Goal: Task Accomplishment & Management: Complete application form

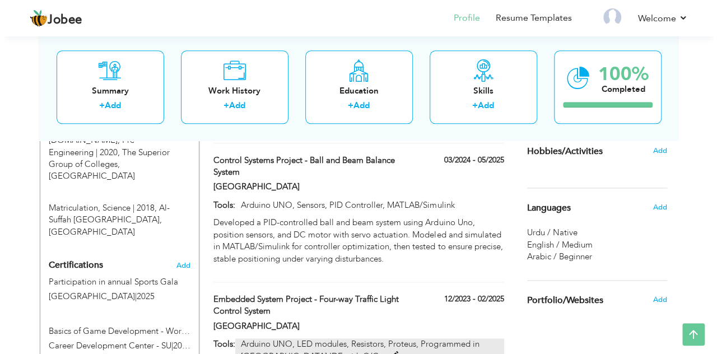
scroll to position [563, 0]
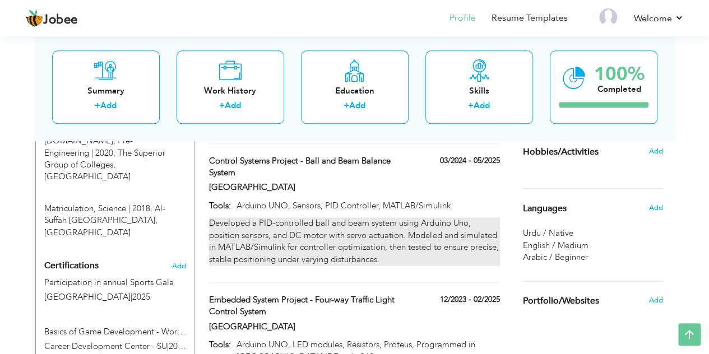
click at [480, 217] on p "Developed a PID-controlled ball and beam system using Arduino Uno, position sen…" at bounding box center [354, 241] width 290 height 48
type input "Control Systems Project - Ball and Beam Balance System"
type input "[GEOGRAPHIC_DATA]"
type input "03/2024"
type input "05/2025"
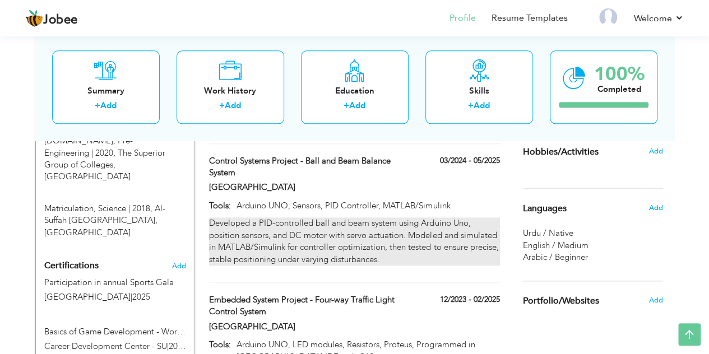
type input "Arduino UNO, Sensors, PID Controller, MATLAB/Simulink"
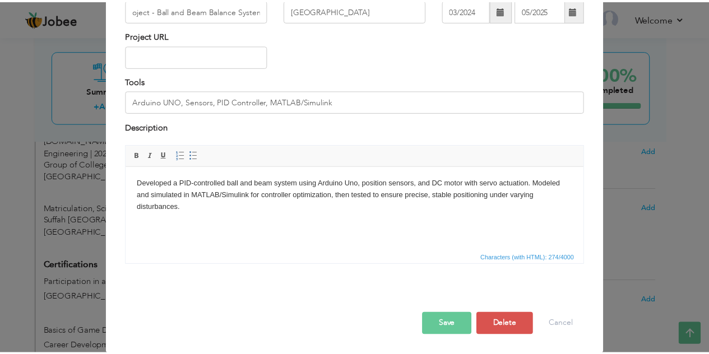
scroll to position [0, 0]
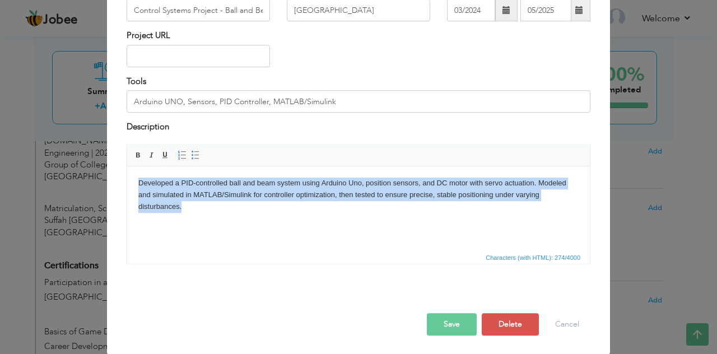
drag, startPoint x: 182, startPoint y: 207, endPoint x: 138, endPoint y: 186, distance: 48.6
click at [138, 186] on html "Developed a PID-controlled ball and beam system using Arduino Uno, position sen…" at bounding box center [358, 194] width 463 height 57
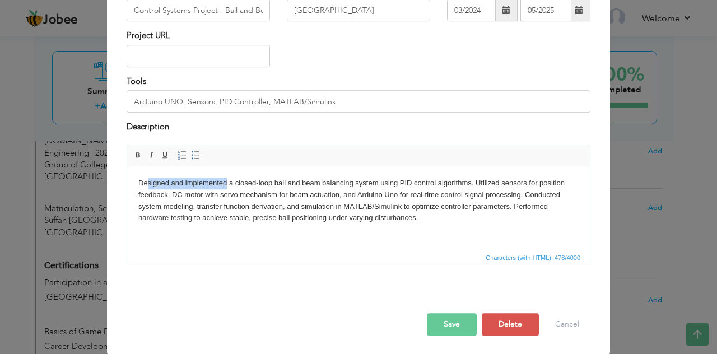
drag, startPoint x: 227, startPoint y: 183, endPoint x: 146, endPoint y: 185, distance: 80.7
click at [146, 185] on p "Designed and implemented a closed-loop ball and beam balancing system using PID…" at bounding box center [358, 200] width 440 height 47
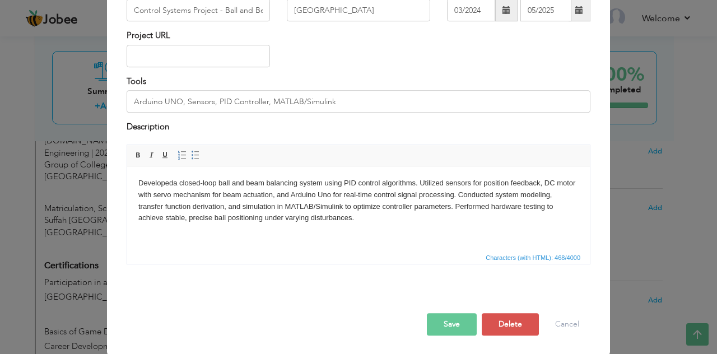
click at [432, 321] on button "Save" at bounding box center [452, 324] width 50 height 22
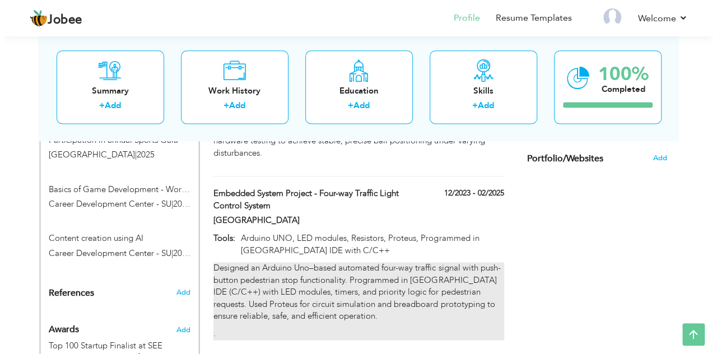
scroll to position [801, 0]
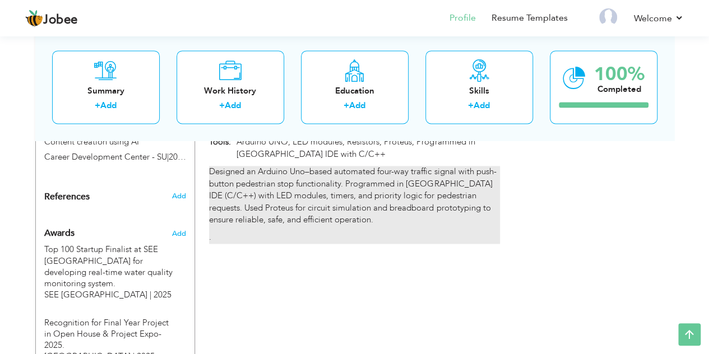
click at [356, 210] on div "Designed an Arduino Uno–based automated four-way traffic signal with push-butto…" at bounding box center [354, 205] width 290 height 78
type input "Embedded System Project - Four-way Traffic Light Control System"
type input "12/2023"
type input "02/2025"
type input "Arduino UNO, LED modules, Resistors, Proteus, Programmed in [GEOGRAPHIC_DATA] I…"
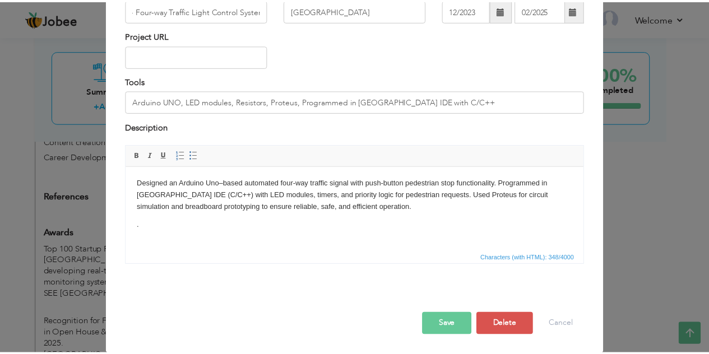
scroll to position [0, 0]
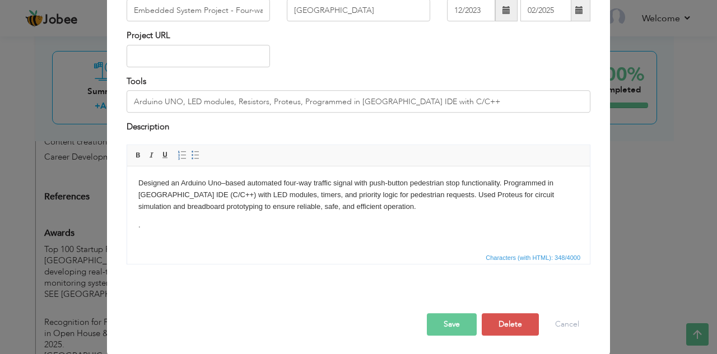
click at [153, 230] on body "Designed an Arduino Uno–based automated four-way traffic signal with push-butto…" at bounding box center [358, 204] width 440 height 54
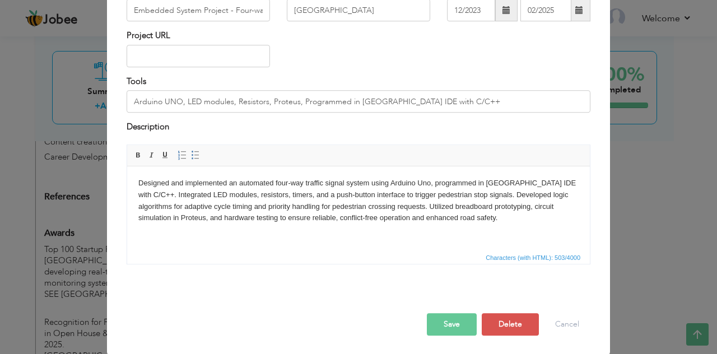
click at [465, 327] on button "Save" at bounding box center [452, 324] width 50 height 22
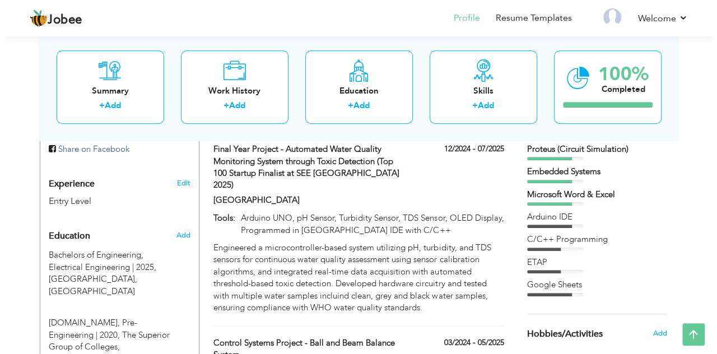
scroll to position [380, 0]
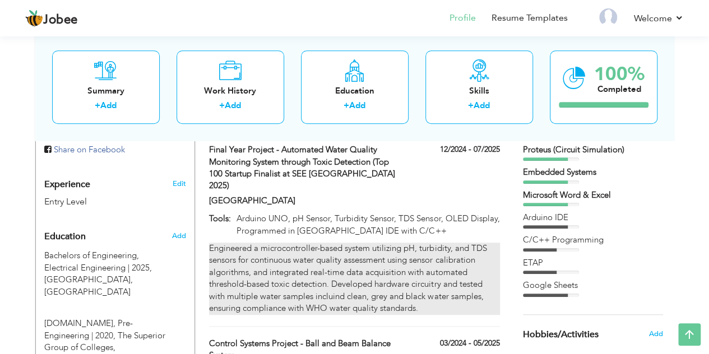
click at [424, 243] on div "Engineered a microcontroller-based system utilizing pH, turbidity, and TDS sens…" at bounding box center [354, 279] width 290 height 72
type input "Final Year Project - Automated Water Quality Monitoring System through Toxic De…"
type input "12/2024"
type input "07/2025"
type input "Arduino UNO, pH Sensor, Turbidity Sensor, TDS Sensor, OLED Display, Programmed …"
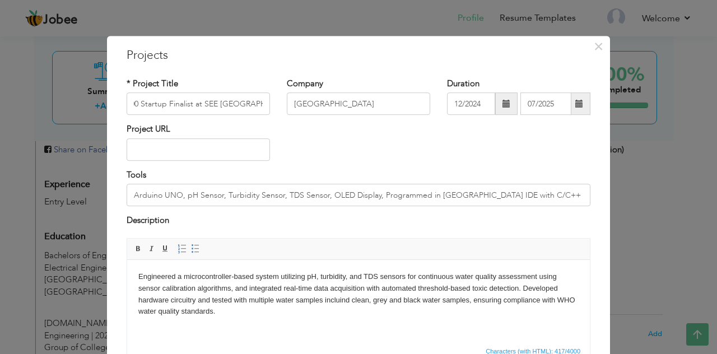
scroll to position [0, 0]
click at [567, 283] on body "Engineered a microcontroller-based system utilizing pH, turbidity, and TDS sens…" at bounding box center [358, 294] width 440 height 47
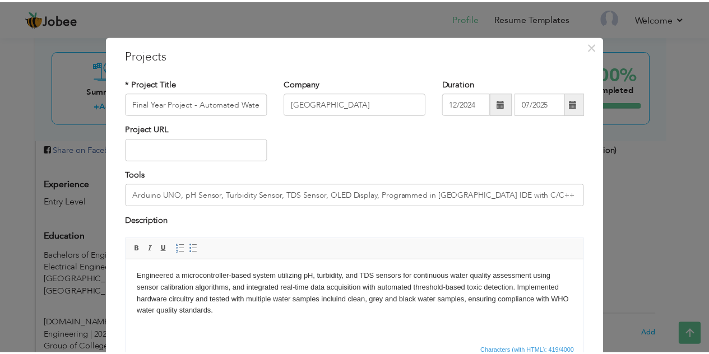
scroll to position [94, 0]
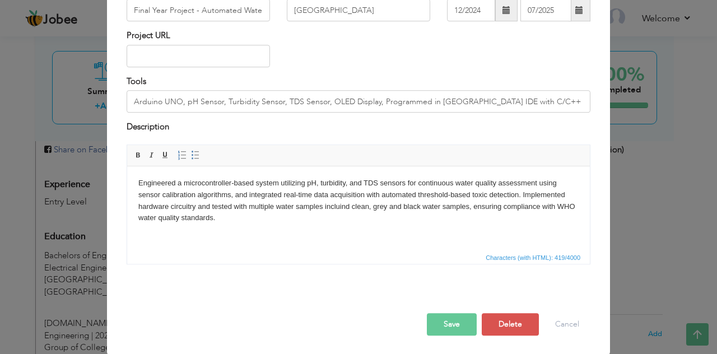
click at [428, 321] on button "Save" at bounding box center [452, 324] width 50 height 22
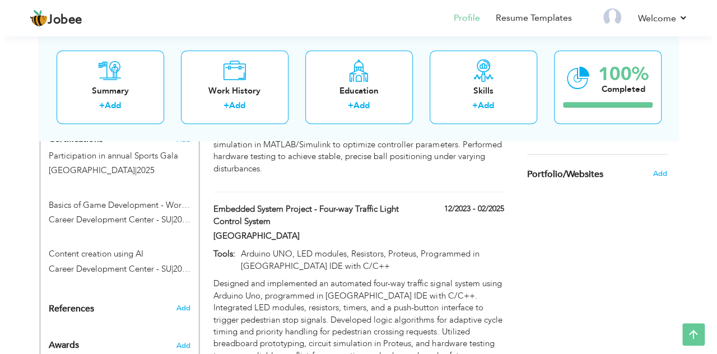
scroll to position [735, 0]
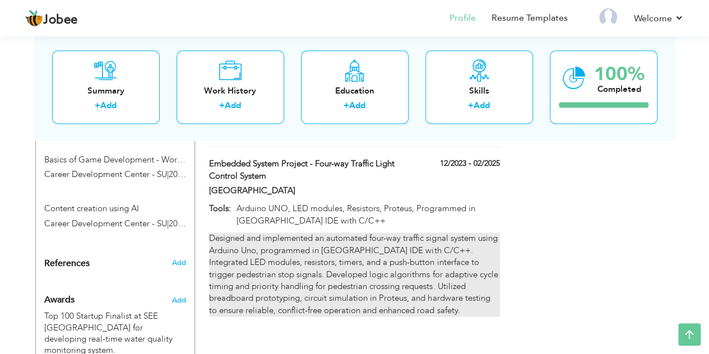
click at [485, 233] on p "Designed and implemented an automated four-way traffic signal system using Ardu…" at bounding box center [354, 275] width 290 height 84
type input "Embedded System Project - Four-way Traffic Light Control System"
type input "12/2023"
type input "02/2025"
type input "Arduino UNO, LED modules, Resistors, Proteus, Programmed in [GEOGRAPHIC_DATA] I…"
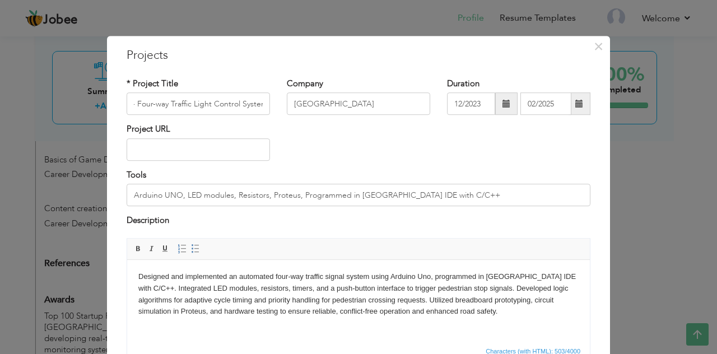
scroll to position [0, 0]
click at [216, 275] on p "Designed and implemented an automated four-way traffic signal system using Ardu…" at bounding box center [358, 294] width 440 height 47
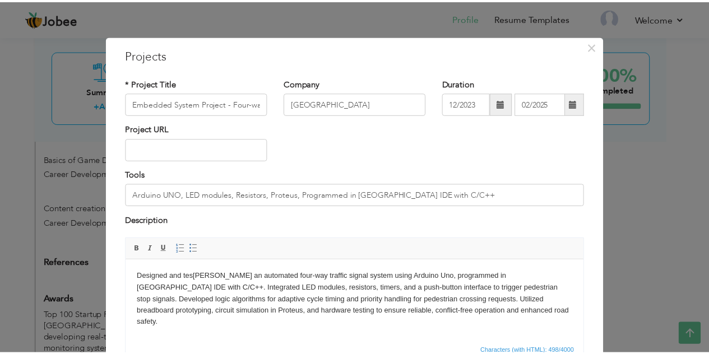
scroll to position [94, 0]
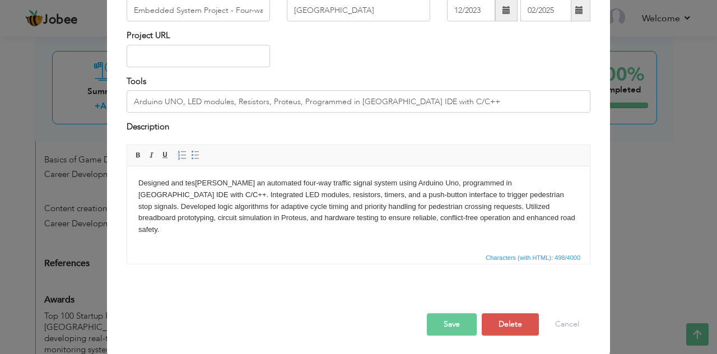
click at [442, 318] on button "Save" at bounding box center [452, 324] width 50 height 22
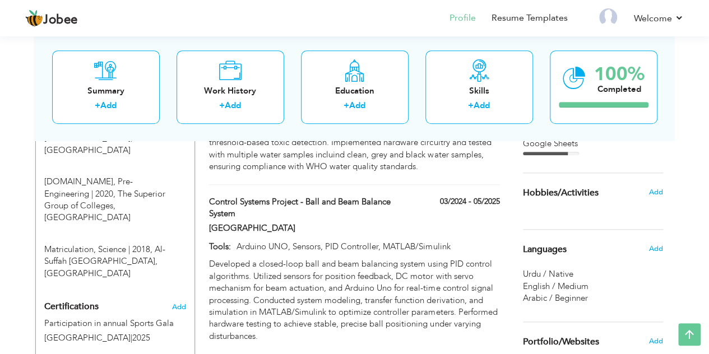
scroll to position [801, 0]
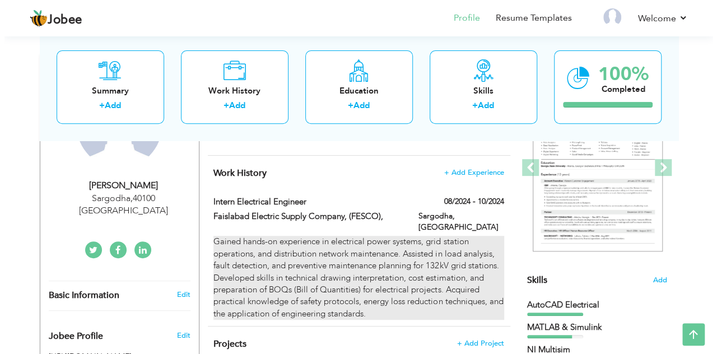
scroll to position [235, 0]
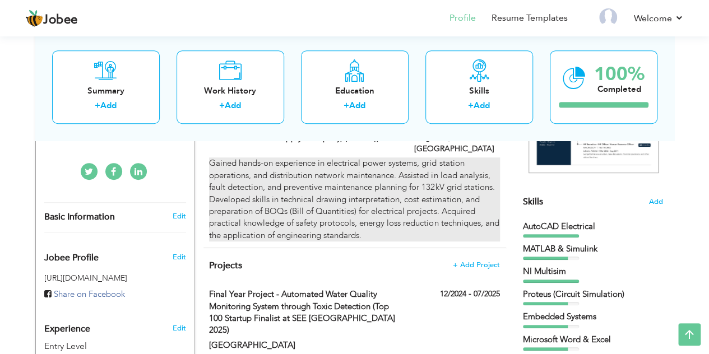
click at [475, 199] on div "Gained hands-on experience in electrical power systems, grid station operations…" at bounding box center [354, 199] width 290 height 84
type input "Intern Electrical Engineer"
type input "Faislabad Electric Supply Company, (FESCO),"
type input "08/2024"
type input "10/2024"
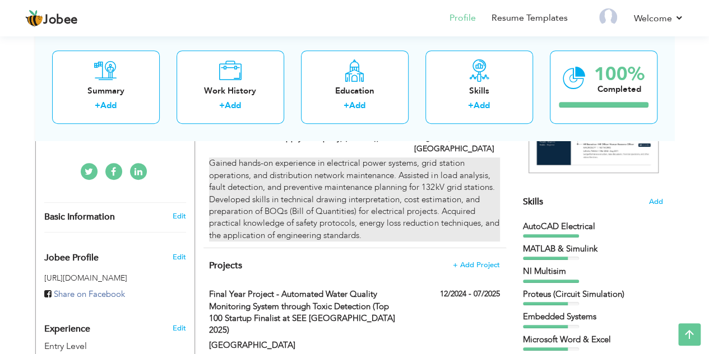
type input "[GEOGRAPHIC_DATA]"
type input "Sargodha"
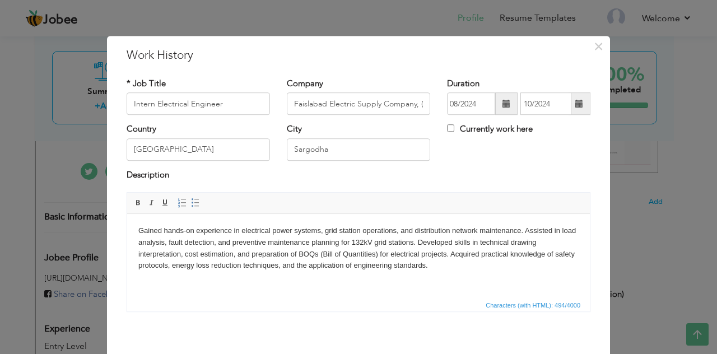
click at [451, 244] on body "Gained hands-on experience in electrical power systems, grid station operations…" at bounding box center [358, 248] width 440 height 47
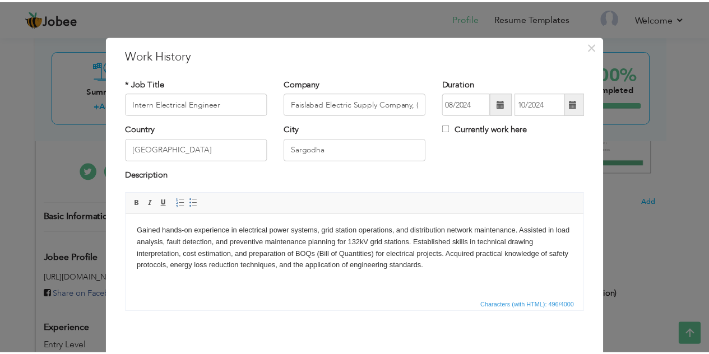
scroll to position [48, 0]
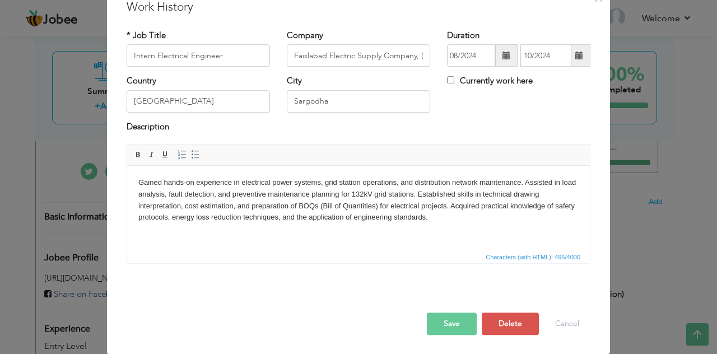
click at [446, 312] on div at bounding box center [358, 301] width 481 height 24
click at [452, 326] on button "Save" at bounding box center [452, 324] width 50 height 22
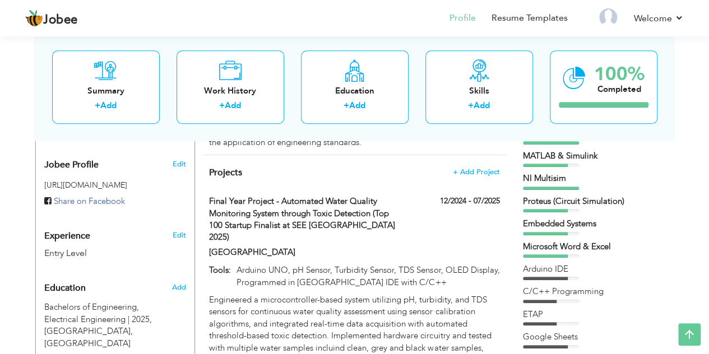
scroll to position [319, 0]
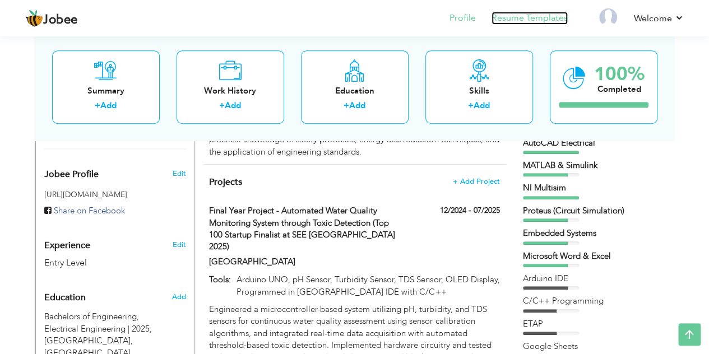
click at [539, 22] on link "Resume Templates" at bounding box center [529, 18] width 76 height 13
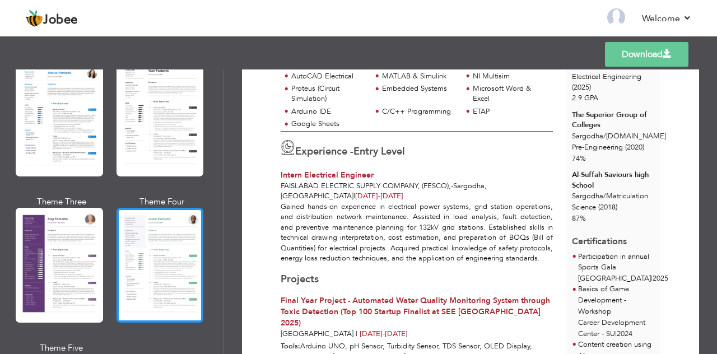
scroll to position [929, 0]
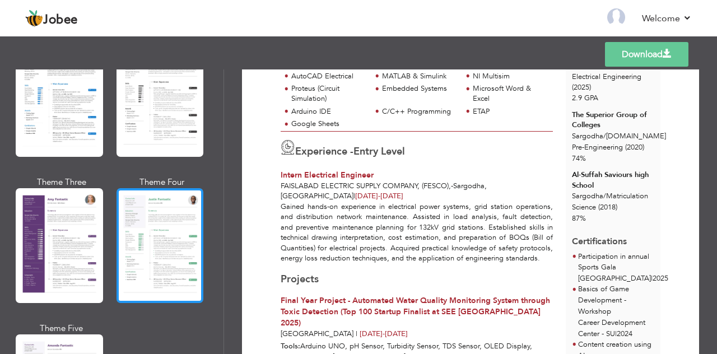
click at [136, 240] on div at bounding box center [160, 245] width 87 height 115
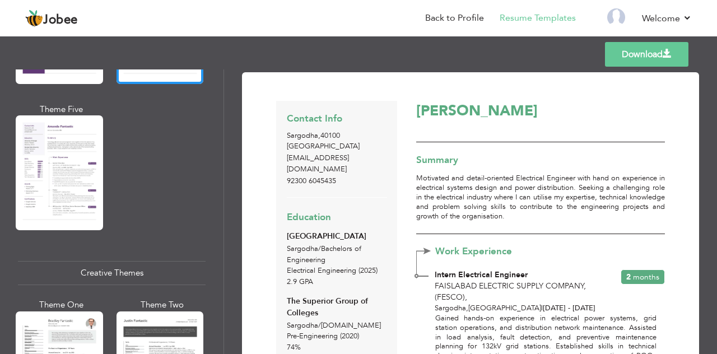
scroll to position [4, 0]
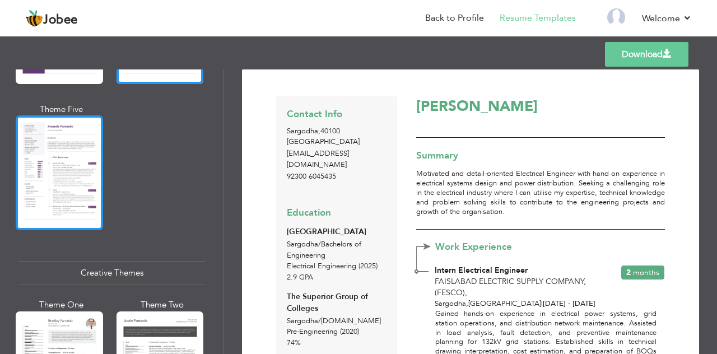
click at [68, 121] on div at bounding box center [59, 172] width 87 height 115
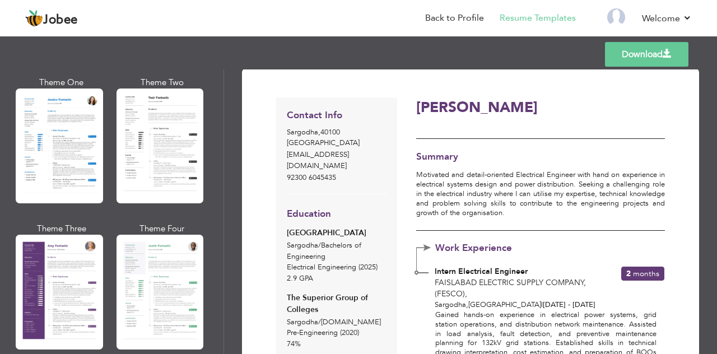
scroll to position [848, 0]
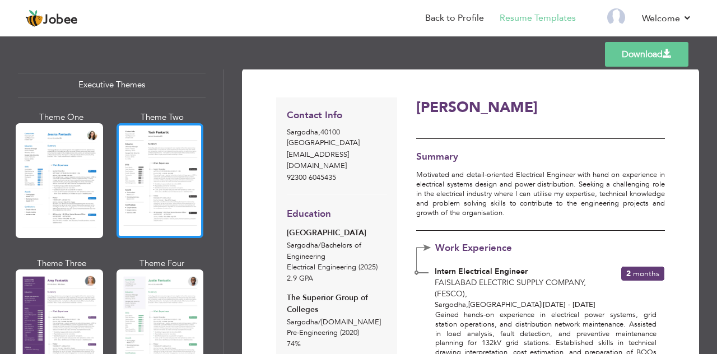
click at [146, 168] on div at bounding box center [160, 180] width 87 height 115
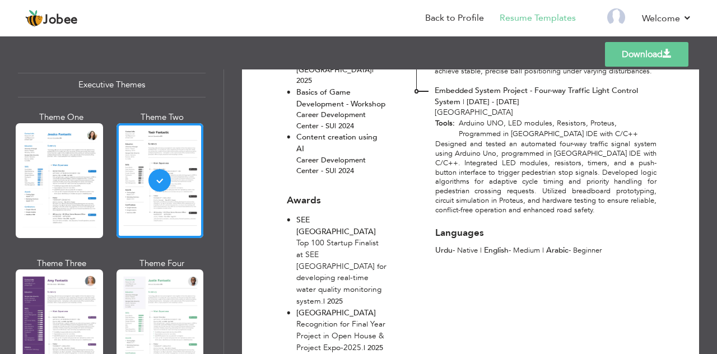
scroll to position [646, 0]
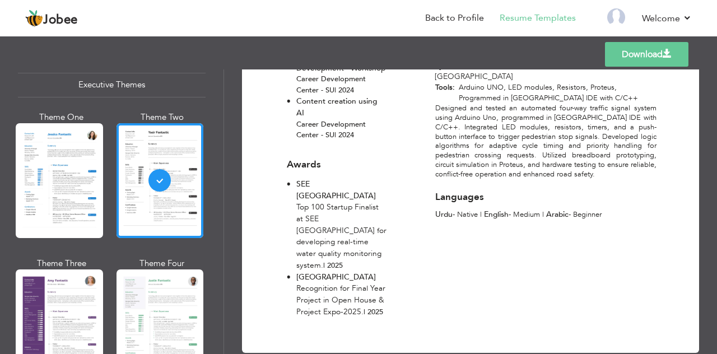
click at [654, 55] on link "Download" at bounding box center [646, 54] width 83 height 25
